Goal: Contribute content: Add original content to the website for others to see

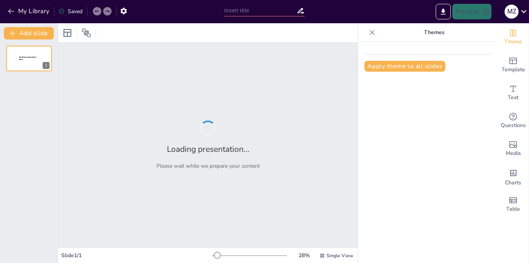
type input "El Impacto de la IA en la Sociedad Actual"
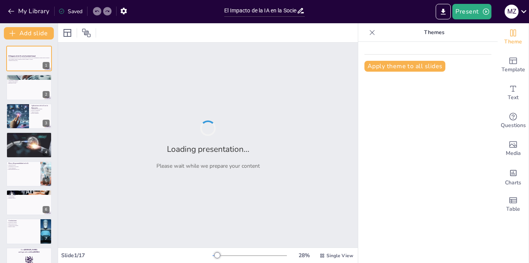
checkbox input "true"
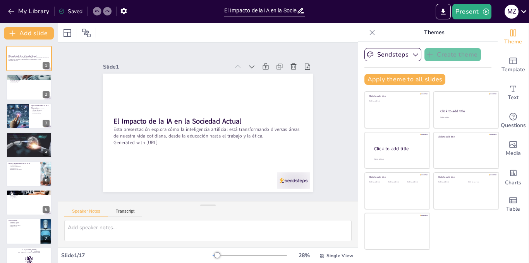
checkbox input "true"
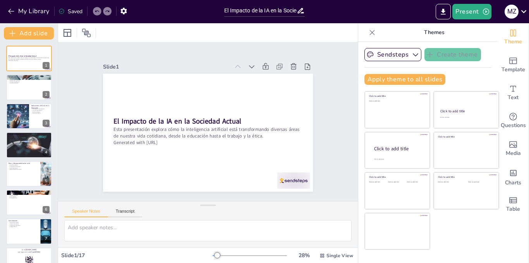
checkbox input "true"
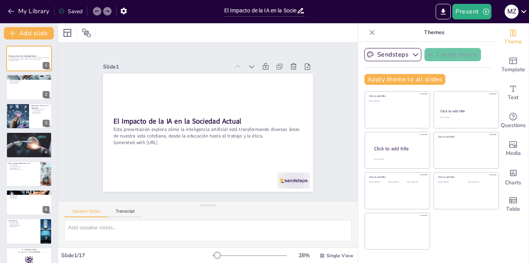
checkbox input "true"
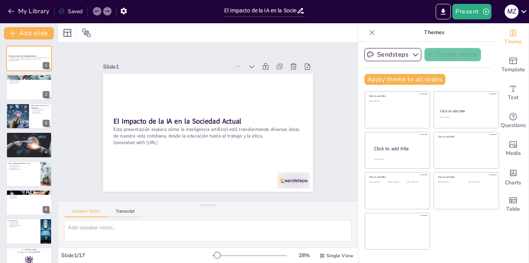
checkbox input "true"
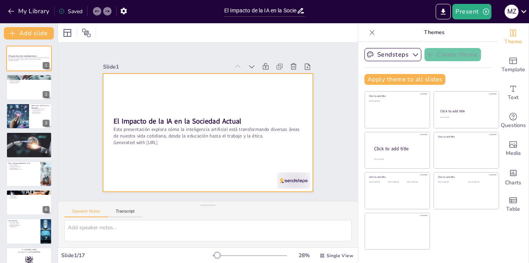
checkbox input "true"
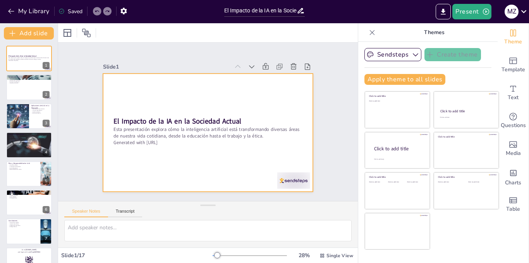
checkbox input "true"
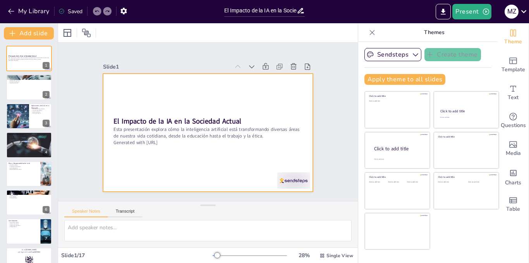
checkbox input "true"
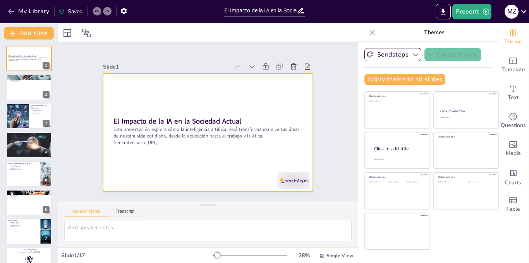
checkbox input "true"
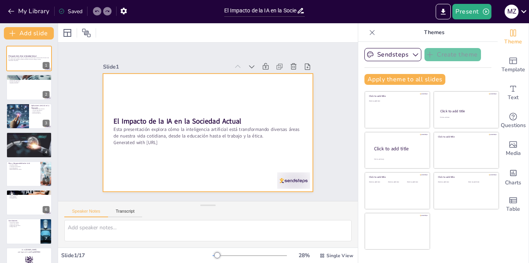
checkbox input "true"
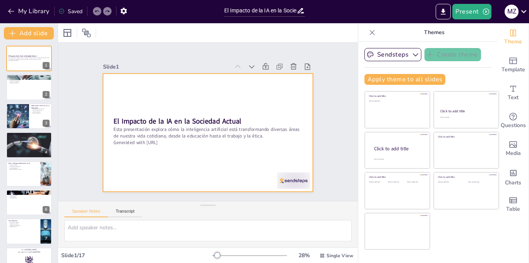
checkbox input "true"
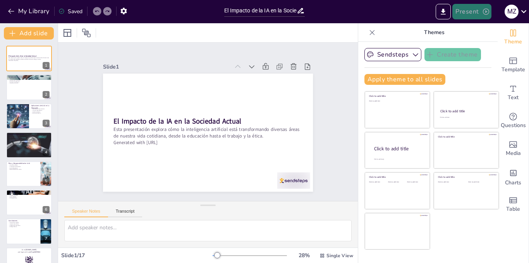
click at [473, 14] on button "Present" at bounding box center [471, 11] width 39 height 15
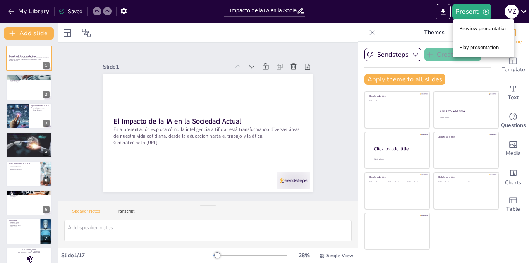
click at [472, 47] on li "Play presentation" at bounding box center [483, 47] width 61 height 12
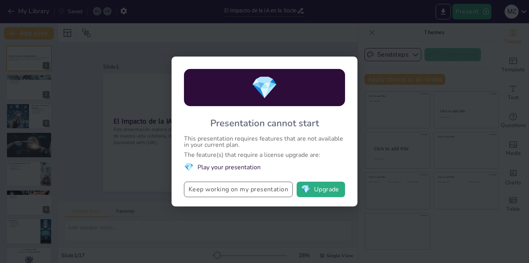
checkbox input "true"
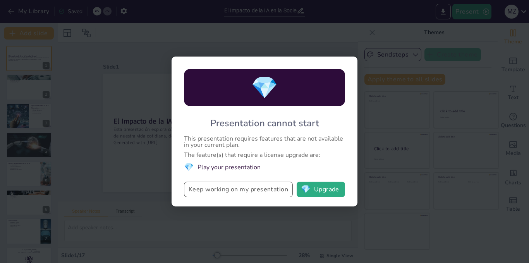
click at [249, 189] on button "Keep working on my presentation" at bounding box center [238, 189] width 109 height 15
checkbox input "true"
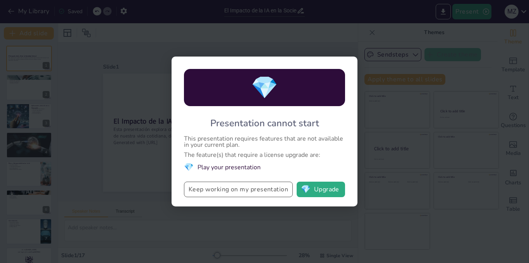
checkbox input "true"
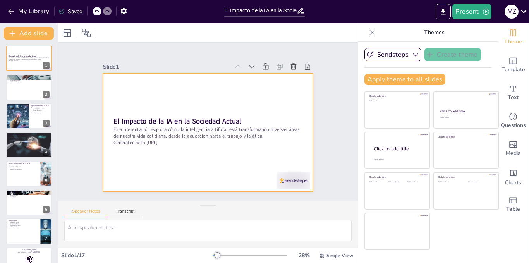
checkbox input "true"
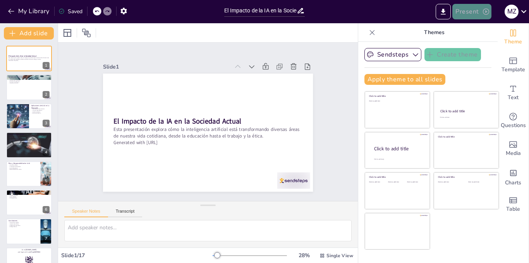
click at [467, 12] on button "Present" at bounding box center [471, 11] width 39 height 15
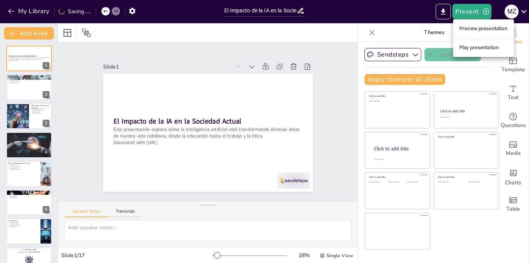
click at [472, 29] on li "Preview presentation" at bounding box center [483, 28] width 61 height 12
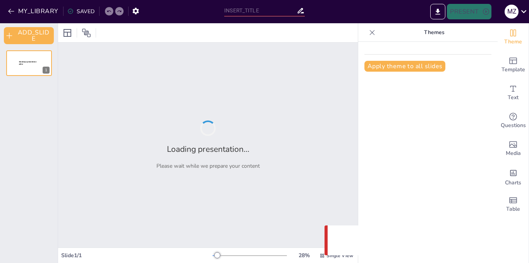
type input "El Impacto de la IA en la Sociedad Actual"
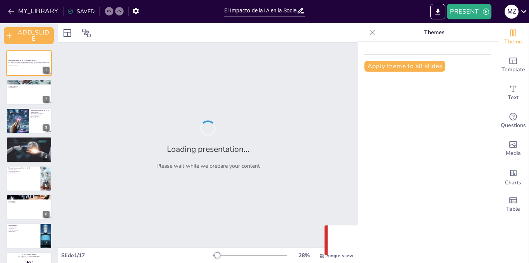
checkbox input "true"
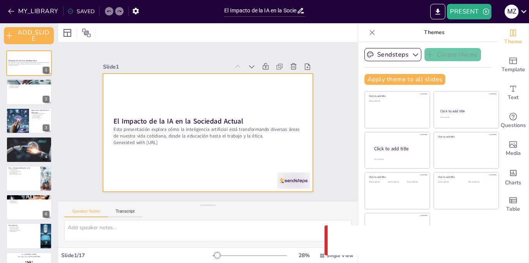
checkbox input "true"
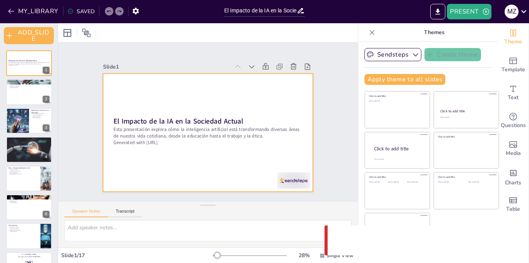
checkbox input "true"
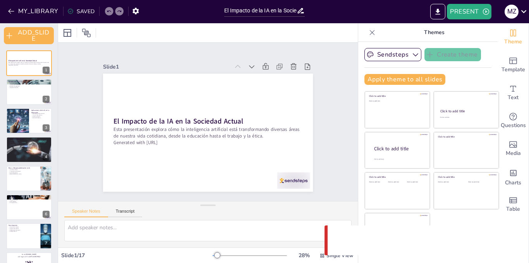
checkbox input "true"
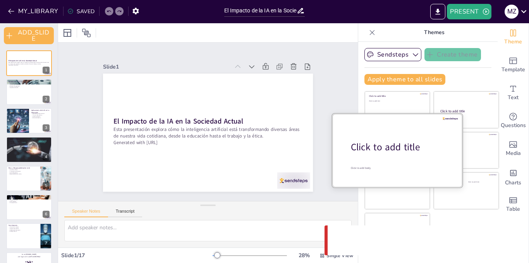
checkbox input "true"
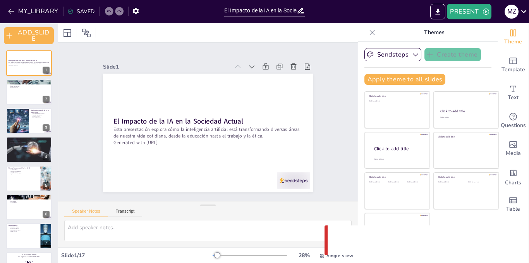
checkbox input "true"
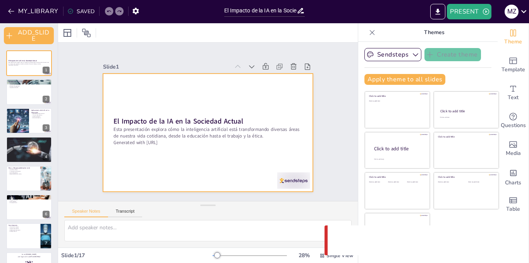
checkbox input "true"
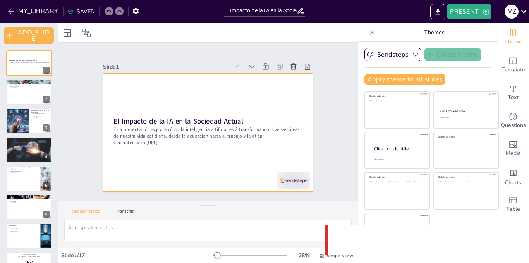
checkbox input "true"
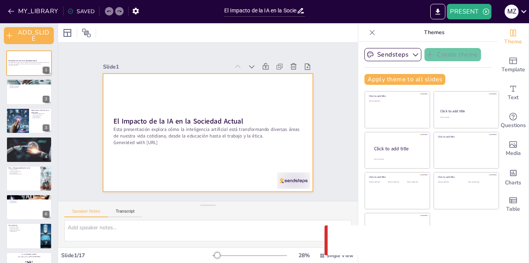
checkbox input "true"
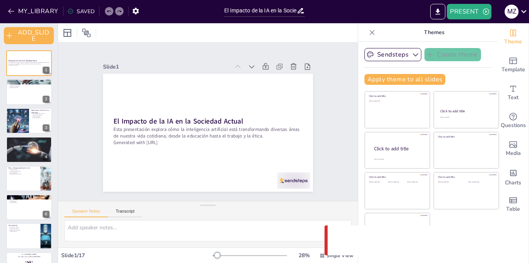
checkbox input "true"
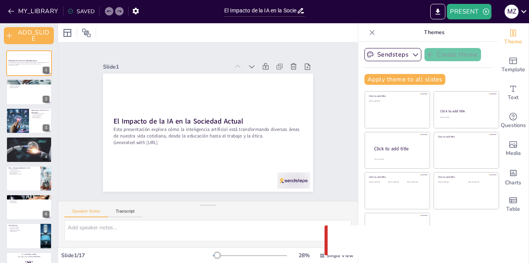
checkbox input "true"
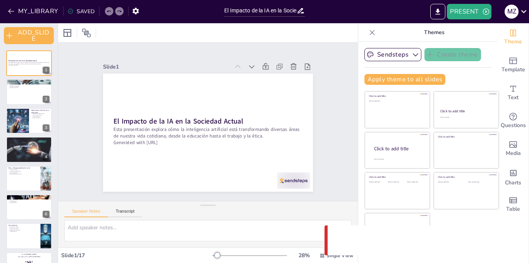
checkbox input "true"
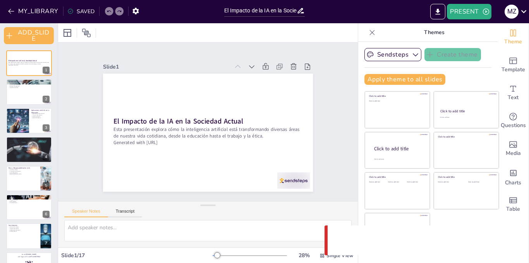
checkbox input "true"
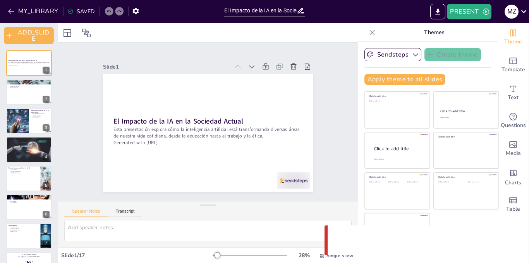
checkbox input "true"
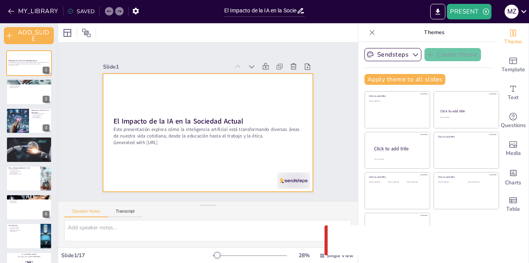
checkbox input "true"
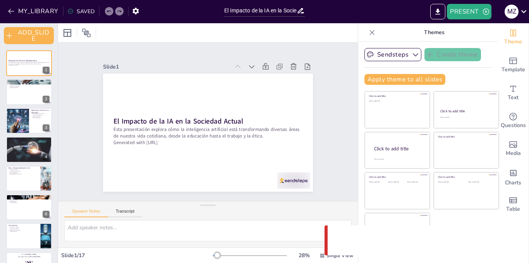
checkbox input "true"
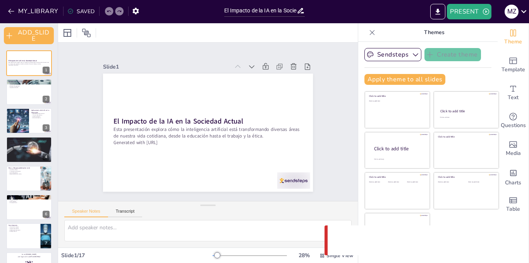
checkbox input "true"
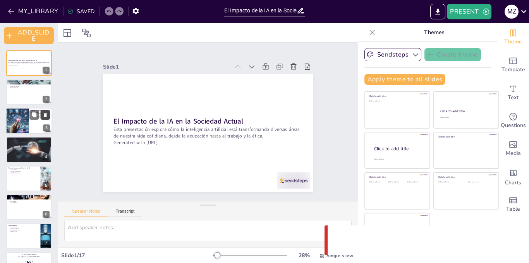
checkbox input "true"
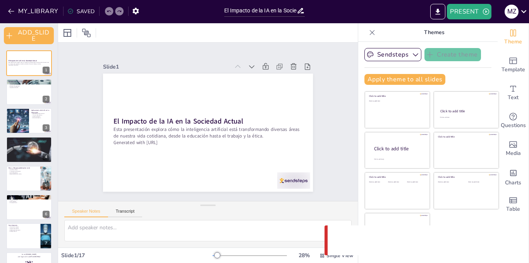
checkbox input "true"
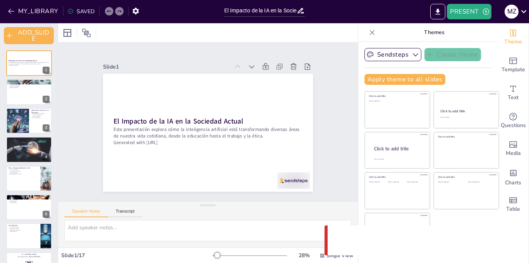
checkbox input "true"
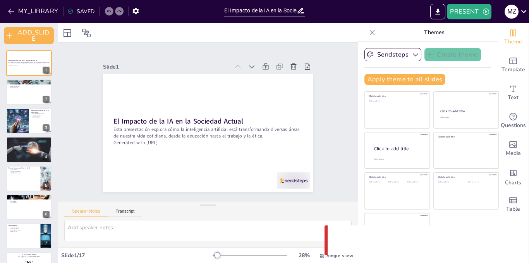
checkbox input "true"
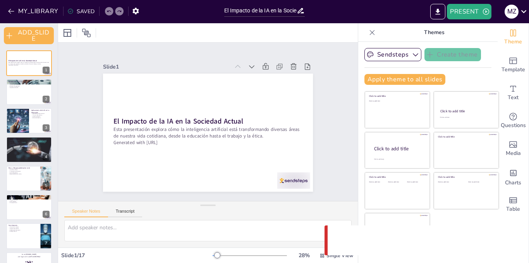
checkbox input "true"
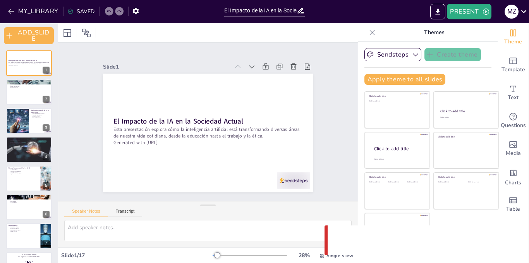
checkbox input "true"
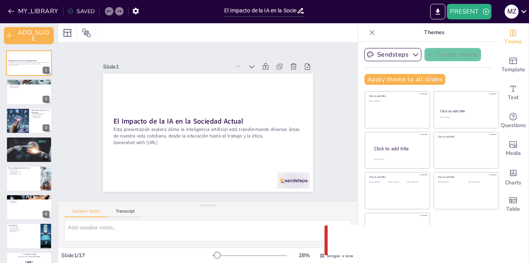
checkbox input "true"
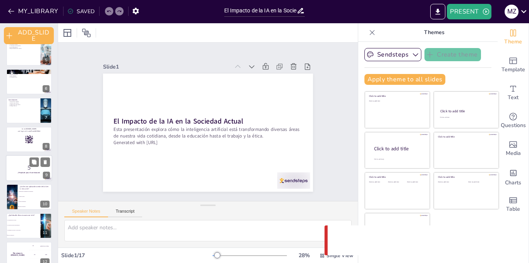
checkbox input "true"
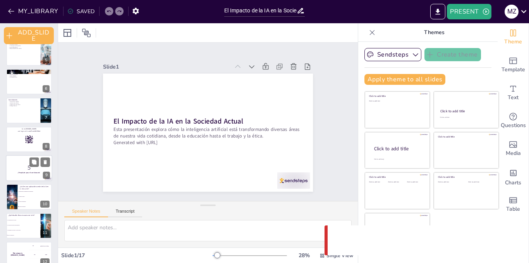
checkbox input "true"
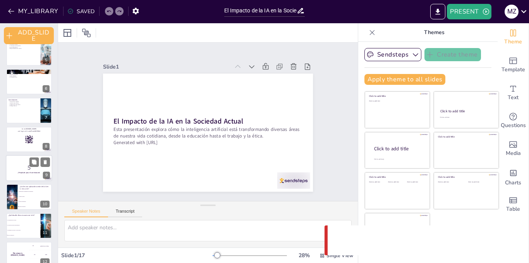
checkbox input "true"
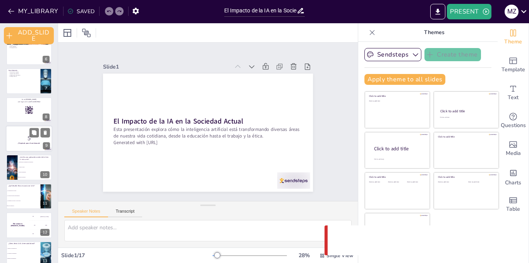
checkbox input "true"
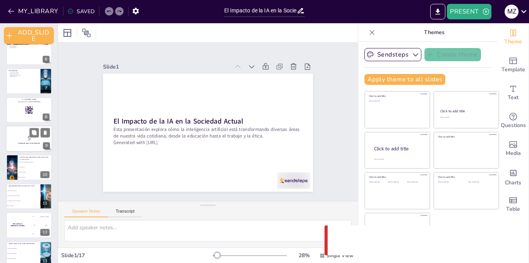
checkbox input "true"
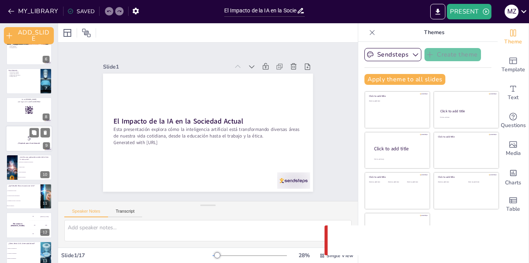
checkbox input "true"
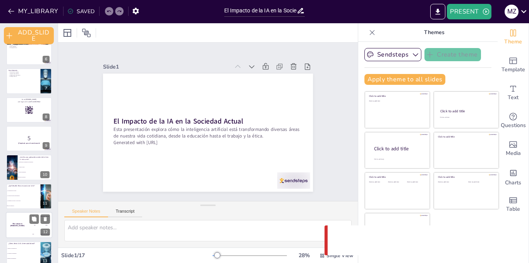
checkbox input "true"
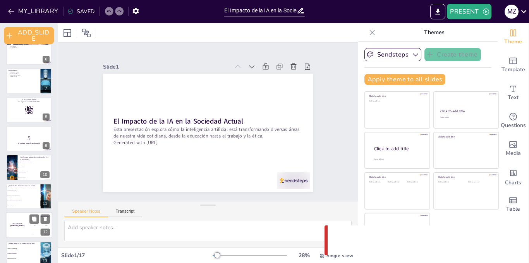
checkbox input "true"
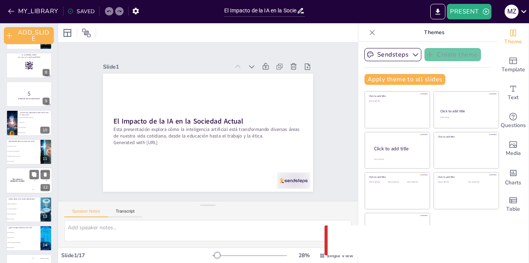
checkbox input "true"
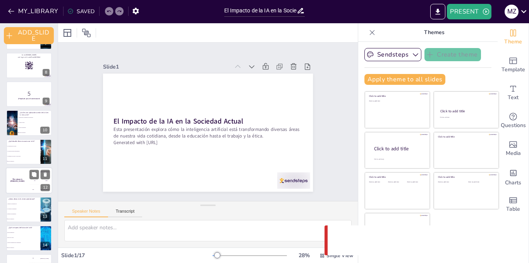
checkbox input "true"
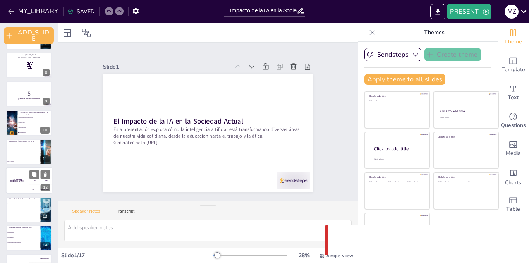
scroll to position [280, 0]
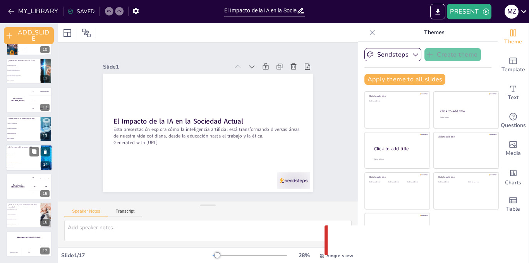
checkbox input "true"
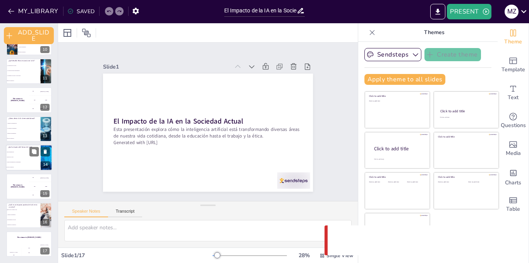
checkbox input "true"
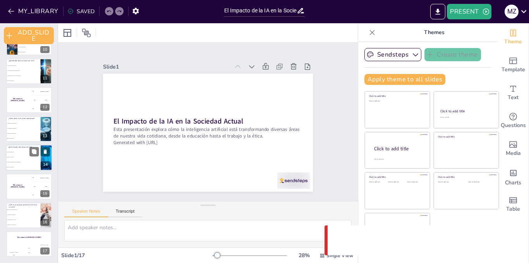
checkbox input "true"
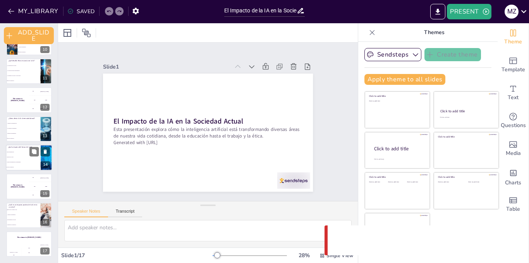
checkbox input "true"
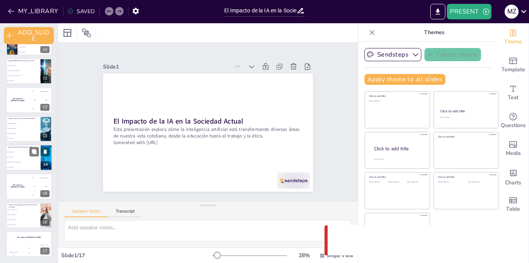
checkbox input "true"
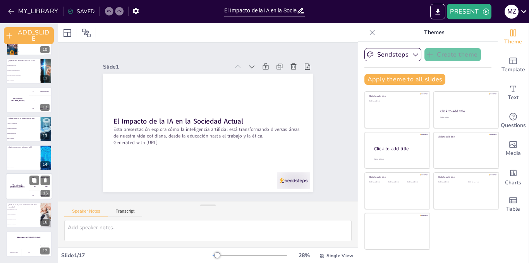
checkbox input "true"
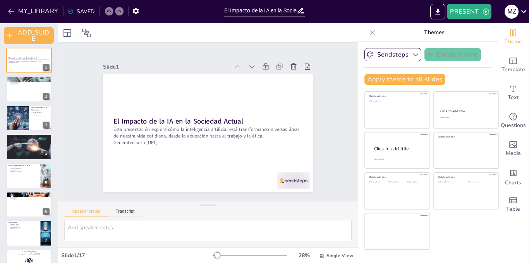
scroll to position [0, 0]
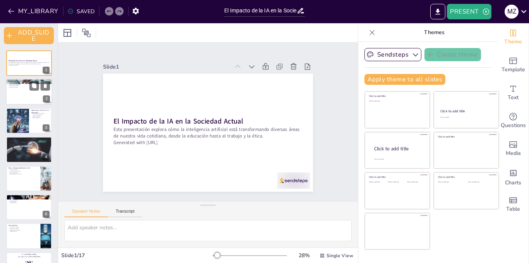
click at [24, 90] on div at bounding box center [29, 92] width 46 height 26
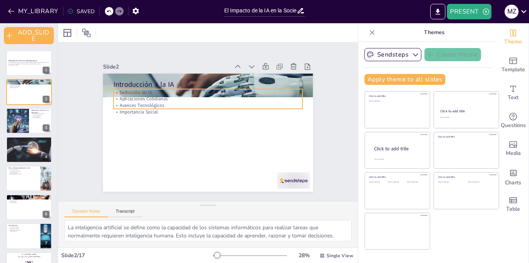
click at [160, 102] on p "Avances Tecnológicos" at bounding box center [214, 106] width 175 height 83
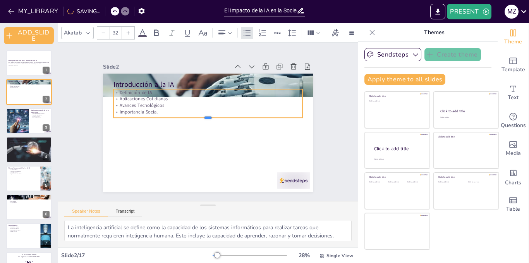
drag, startPoint x: 182, startPoint y: 110, endPoint x: 184, endPoint y: 116, distance: 5.9
click at [184, 116] on div at bounding box center [208, 120] width 186 height 45
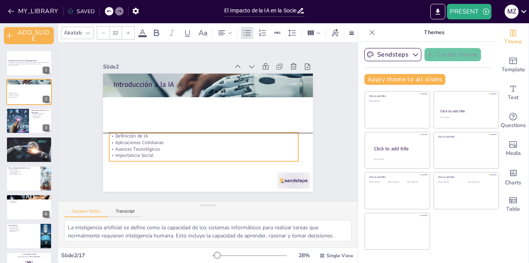
drag, startPoint x: 180, startPoint y: 87, endPoint x: 175, endPoint y: 128, distance: 41.3
click at [175, 96] on div "Introducción a la IA Definición de IA Aplicaciones Cotidianas Avances Tecnológi…" at bounding box center [217, 75] width 205 height 44
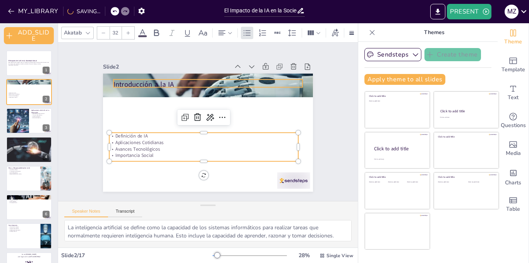
click at [157, 81] on p "Introducción a la IA" at bounding box center [215, 85] width 187 height 49
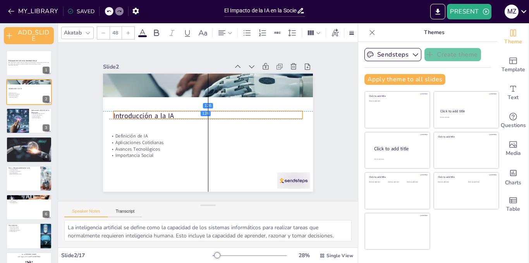
drag, startPoint x: 172, startPoint y: 83, endPoint x: 172, endPoint y: 113, distance: 30.2
click at [172, 113] on p "Introducción a la IA" at bounding box center [208, 115] width 189 height 29
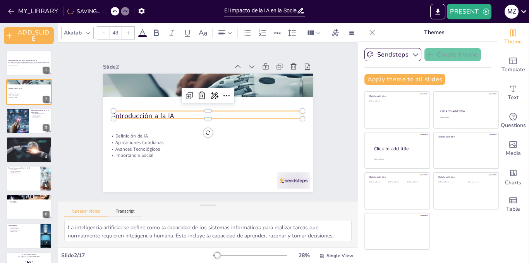
click at [321, 118] on div "Slide 1 El Impacto de la IA en la Sociedad Actual Esta presentación explora cóm…" at bounding box center [207, 122] width 253 height 140
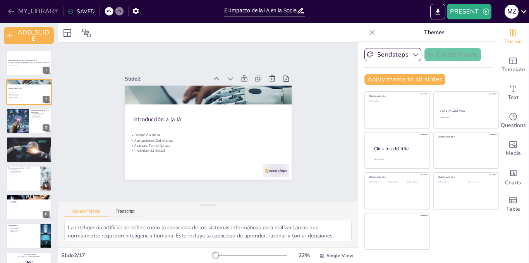
click at [12, 5] on button "MY_LIBRARY" at bounding box center [34, 11] width 56 height 12
click at [10, 10] on icon "button" at bounding box center [11, 11] width 6 height 5
click at [13, 10] on icon "button" at bounding box center [11, 11] width 8 height 8
